Goal: Information Seeking & Learning: Compare options

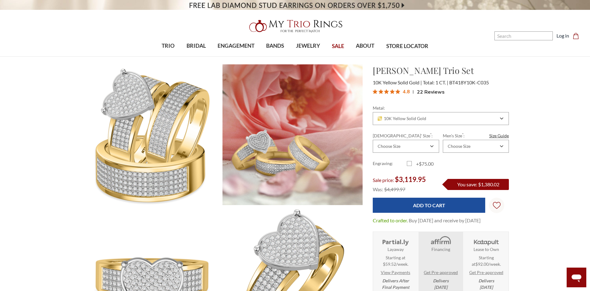
click at [338, 46] on span "SALE" at bounding box center [338, 46] width 12 height 8
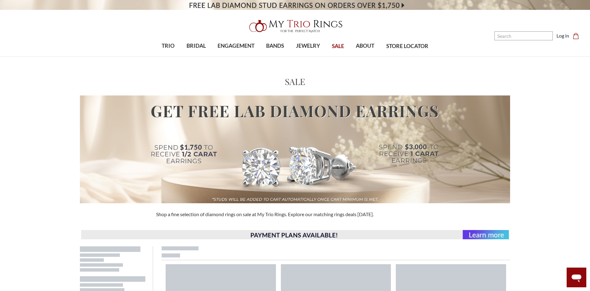
click at [528, 101] on div at bounding box center [295, 149] width 584 height 108
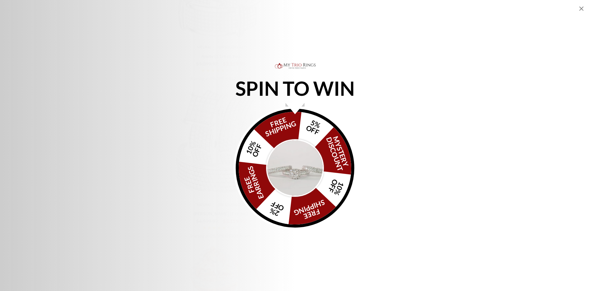
scroll to position [1168, 0]
click at [291, 160] on img "Alia popup" at bounding box center [295, 168] width 58 height 58
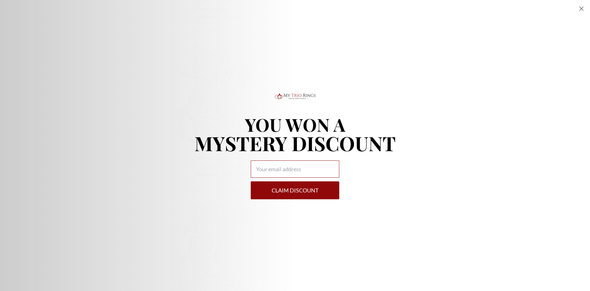
click at [291, 168] on input "Alia popup" at bounding box center [295, 168] width 89 height 17
type input "moniquefranks65@gmail.com"
click at [301, 187] on button "Claim DISCOUNT" at bounding box center [295, 190] width 89 height 18
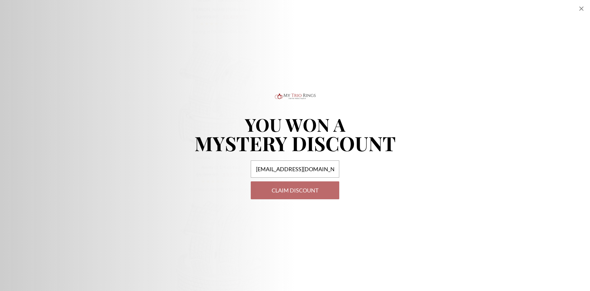
select select "US"
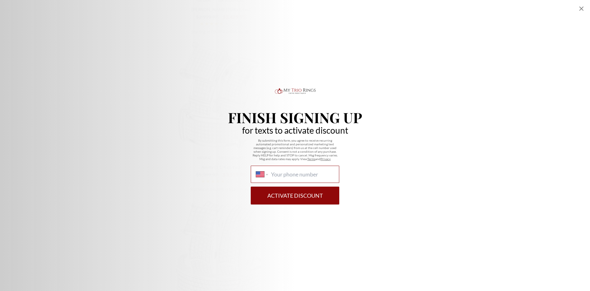
click at [297, 175] on input "International Afghanistan Åland Islands Albania Algeria American Samoa Andorra …" at bounding box center [302, 174] width 63 height 7
type input "1 (817) 710-9016"
click at [298, 198] on button "Activate Discount" at bounding box center [295, 195] width 89 height 18
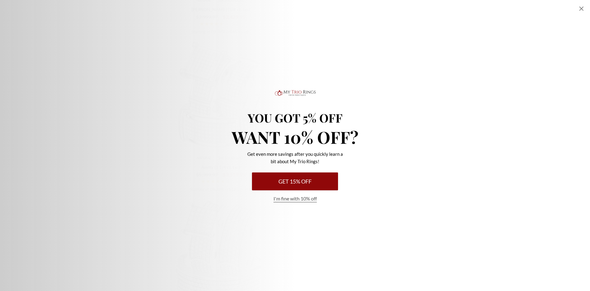
click at [295, 179] on button "Get 15% Off" at bounding box center [295, 181] width 86 height 18
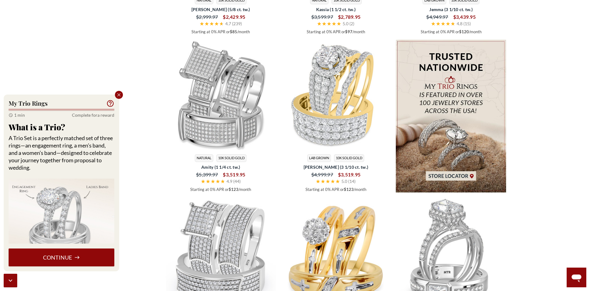
click at [117, 93] on icon "Close popup" at bounding box center [119, 95] width 6 height 6
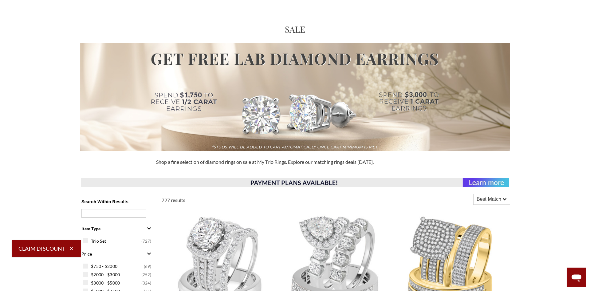
scroll to position [0, 0]
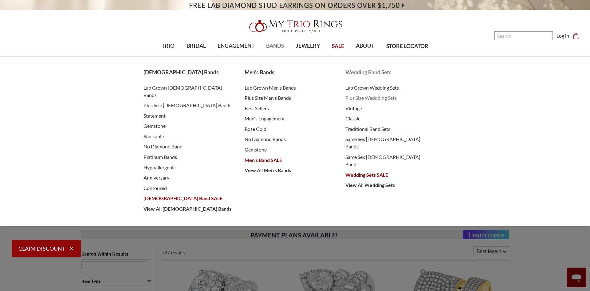
click at [356, 96] on span "Plus Size Weddding Sets" at bounding box center [390, 97] width 89 height 7
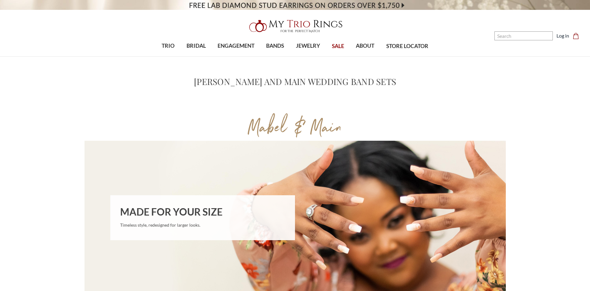
click at [556, 94] on div "Home Wedding Band Sets Mabel and Main Wedding Band Sets Mabel and Main Wedding …" at bounding box center [295, 79] width 590 height 31
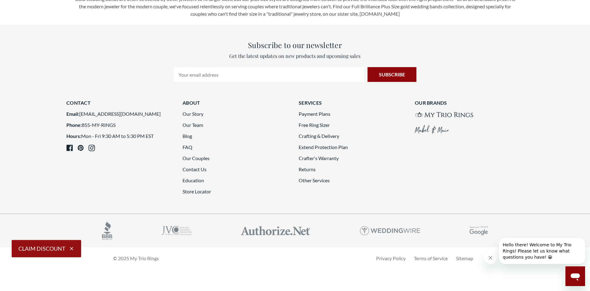
scroll to position [1709, 0]
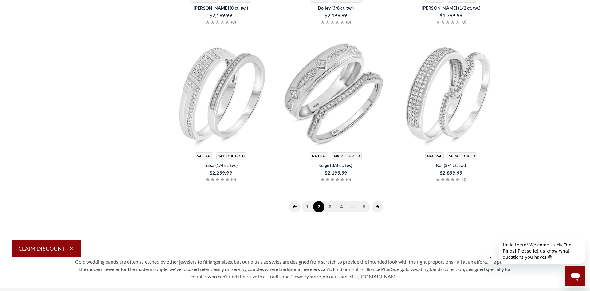
scroll to position [308, 0]
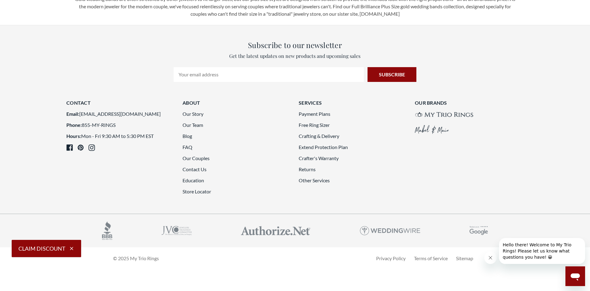
scroll to position [1821, 0]
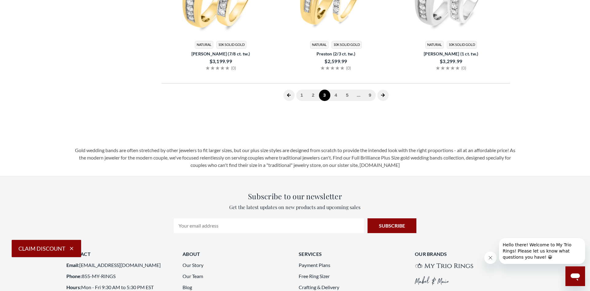
scroll to position [308, 0]
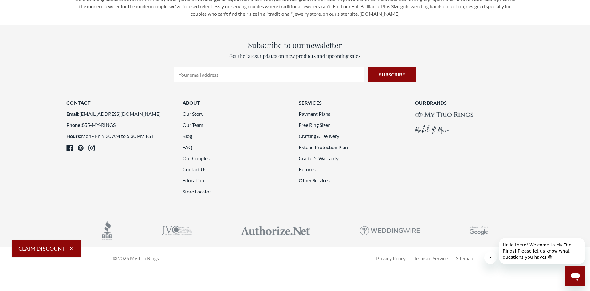
scroll to position [1808, 0]
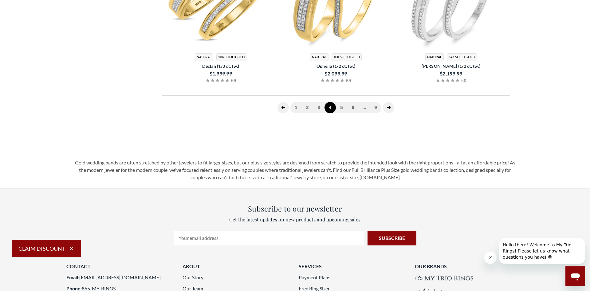
scroll to position [308, 0]
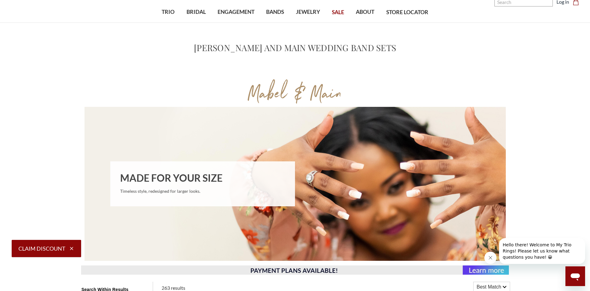
scroll to position [0, 0]
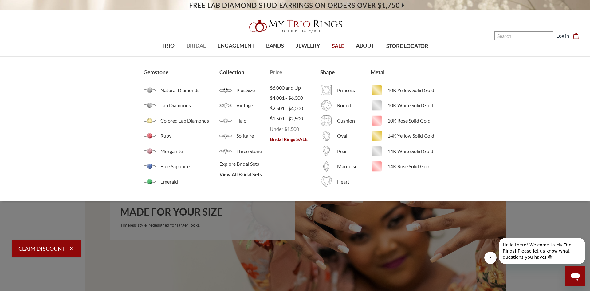
click at [280, 128] on span "Under $1,500" at bounding box center [295, 128] width 50 height 7
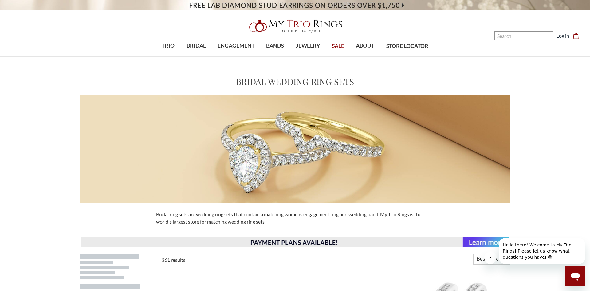
click at [556, 89] on div "Home Bridal Wedding Ring Sets Bridal Wedding Ring Sets" at bounding box center [295, 133] width 590 height 139
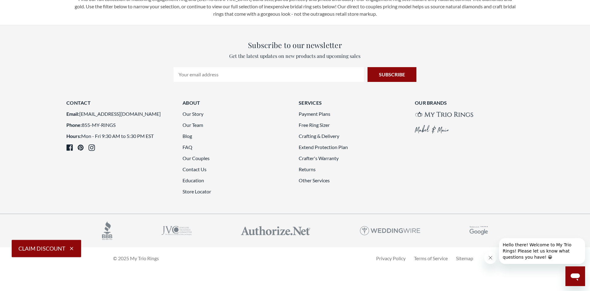
scroll to position [1746, 0]
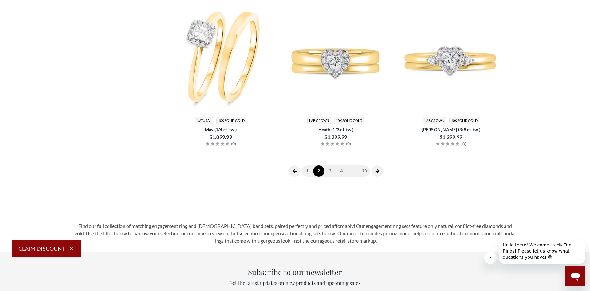
scroll to position [246, 0]
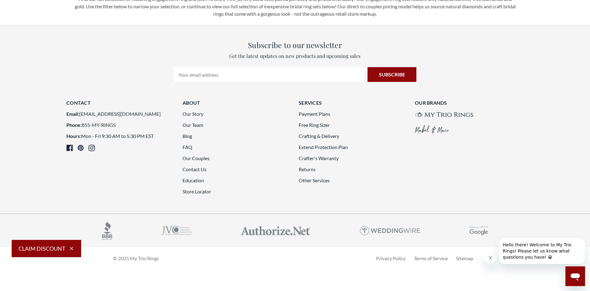
scroll to position [1722, 0]
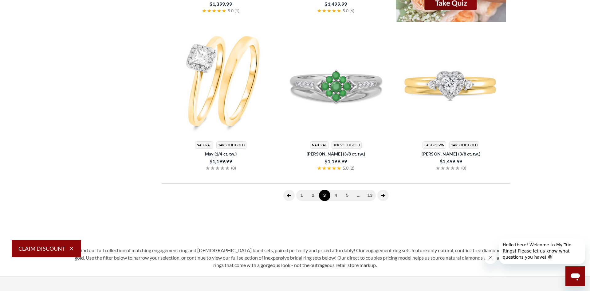
scroll to position [246, 0]
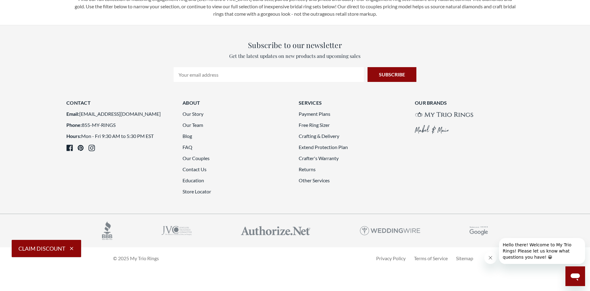
scroll to position [1771, 0]
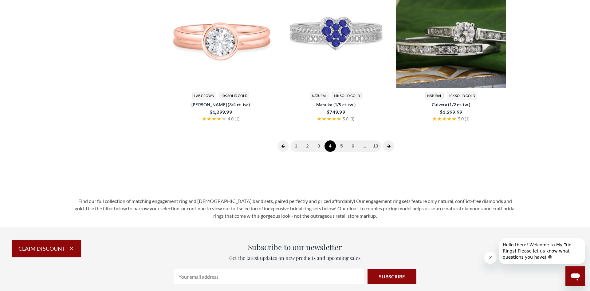
scroll to position [246, 0]
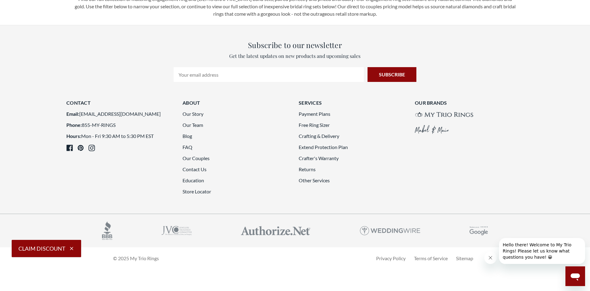
scroll to position [1697, 0]
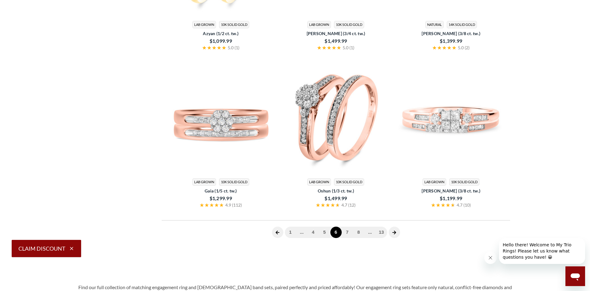
scroll to position [246, 0]
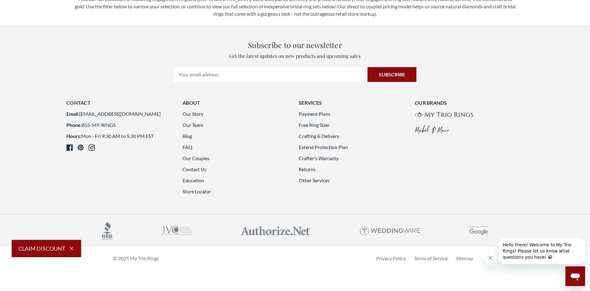
scroll to position [1710, 0]
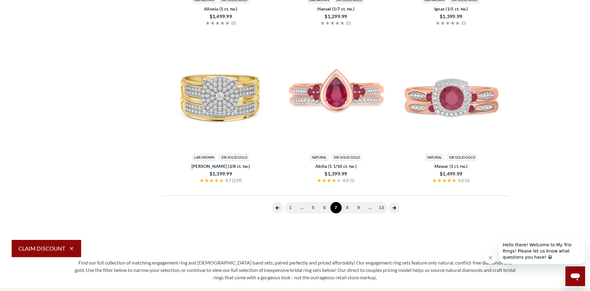
scroll to position [246, 0]
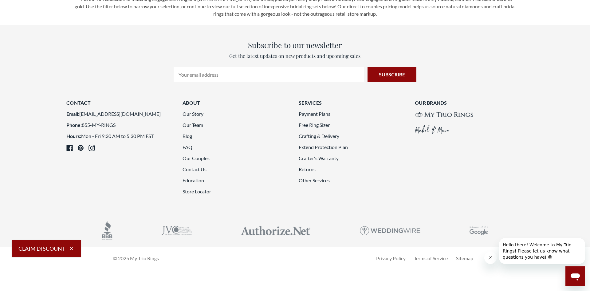
scroll to position [1783, 0]
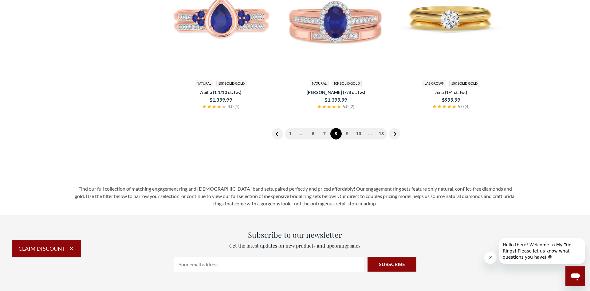
scroll to position [246, 0]
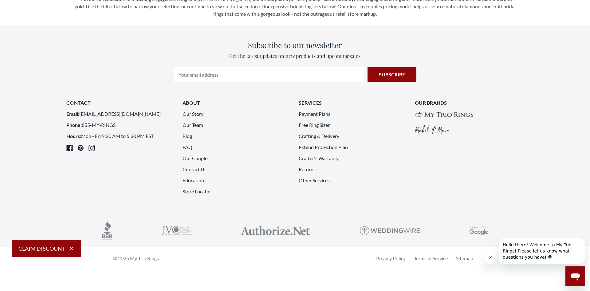
scroll to position [1697, 0]
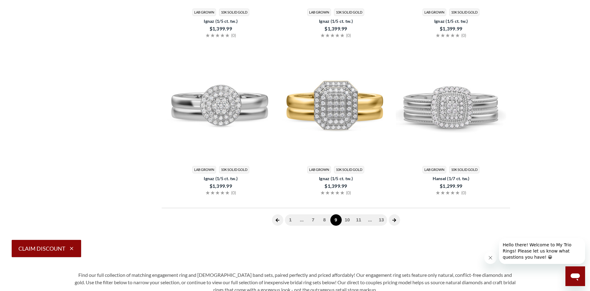
scroll to position [246, 0]
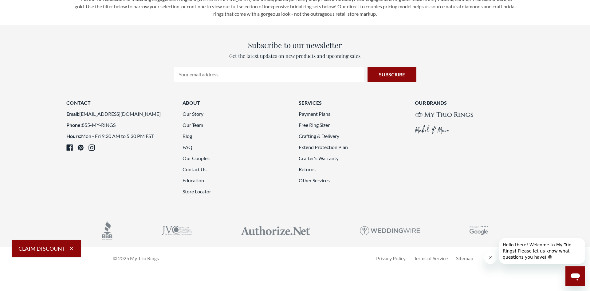
scroll to position [1759, 0]
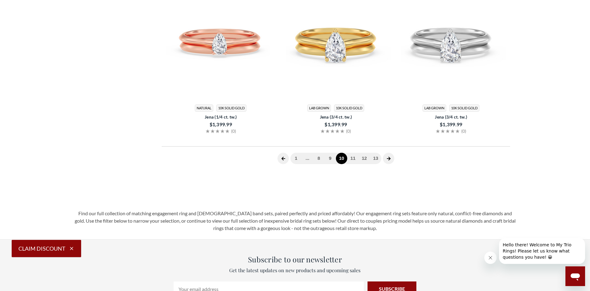
scroll to position [246, 0]
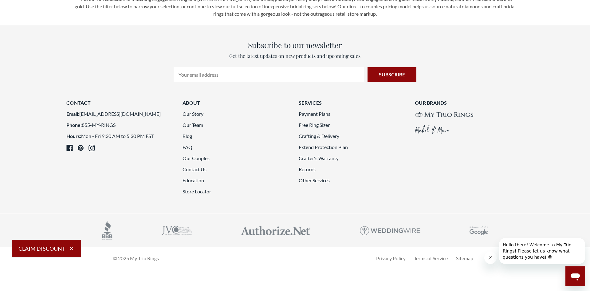
scroll to position [1783, 0]
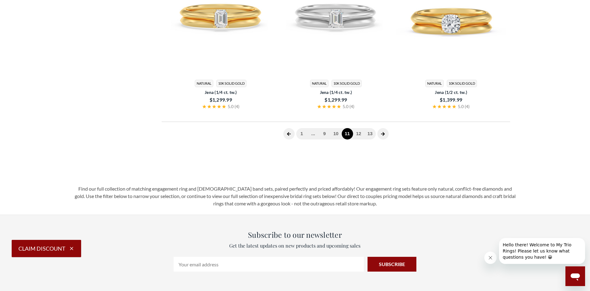
scroll to position [246, 0]
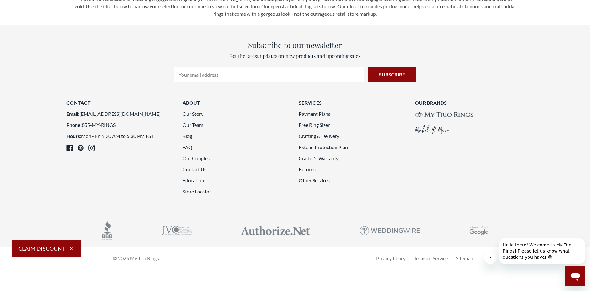
scroll to position [1783, 0]
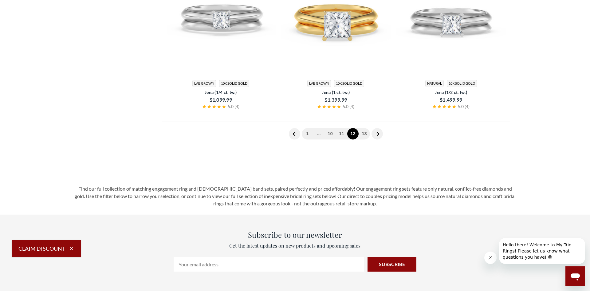
scroll to position [246, 0]
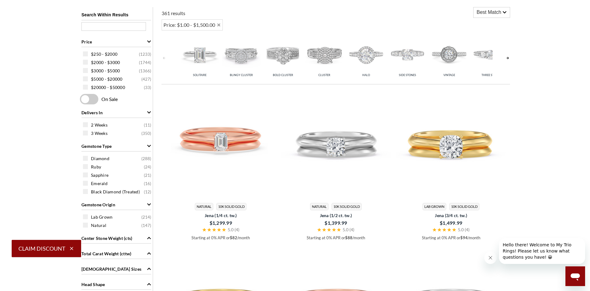
click at [238, 57] on img at bounding box center [241, 54] width 38 height 38
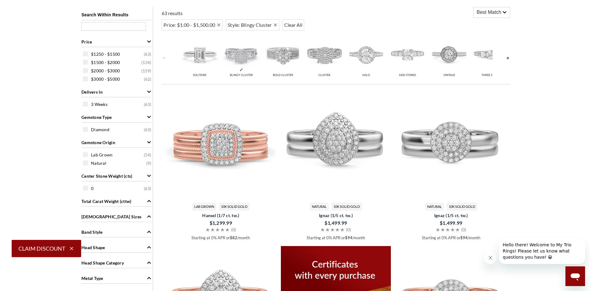
click at [560, 94] on main "Home Bridal Wedding Ring Sets Bridal Wedding Ring Sets" at bounding box center [295, 260] width 590 height 885
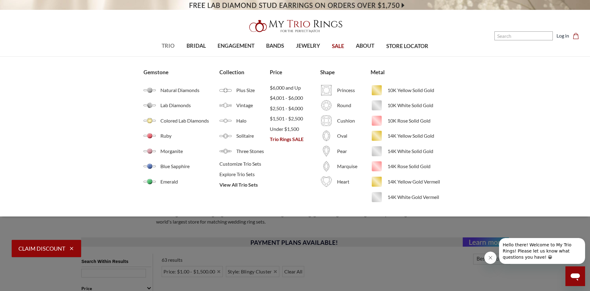
click at [170, 45] on span "TRIO" at bounding box center [168, 46] width 13 height 8
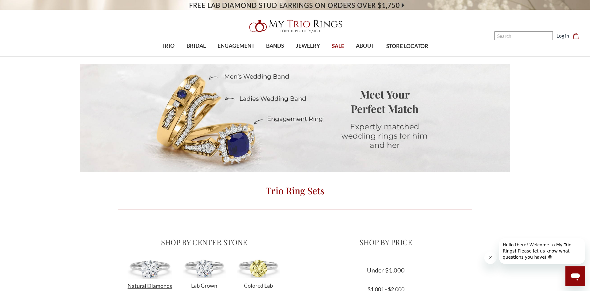
click at [531, 117] on div "Meet Your Perfect Match Expertly matched wedding rings for him and her" at bounding box center [295, 118] width 590 height 108
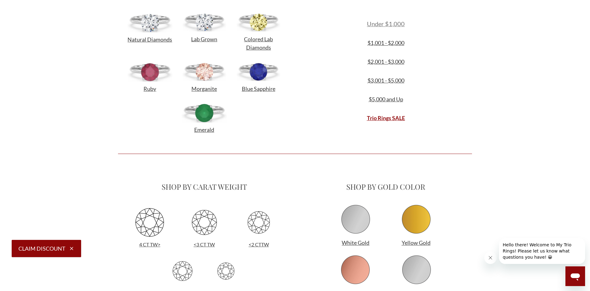
click at [398, 22] on span "Under $1,000" at bounding box center [386, 23] width 38 height 7
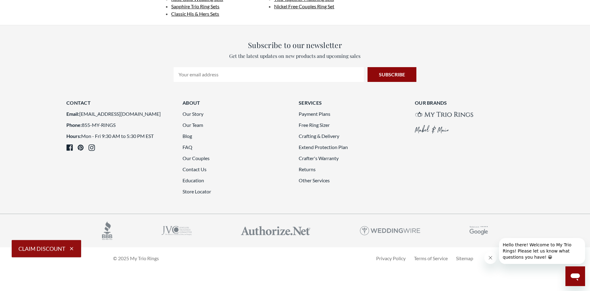
scroll to position [1562, 0]
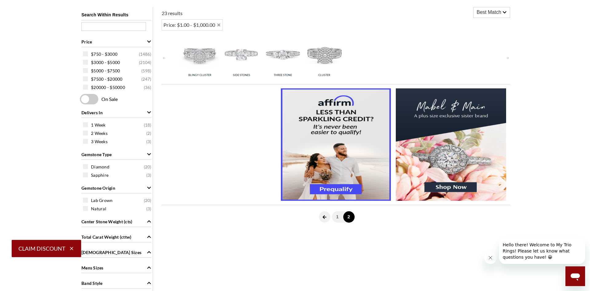
click at [544, 53] on main "Home Trio Ring Sets Trio Ring Sets" at bounding box center [295, 113] width 590 height 607
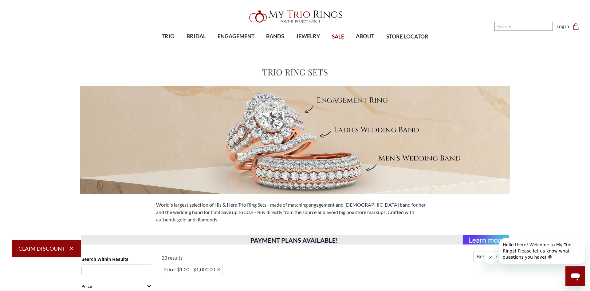
scroll to position [0, 0]
